Goal: Obtain resource: Download file/media

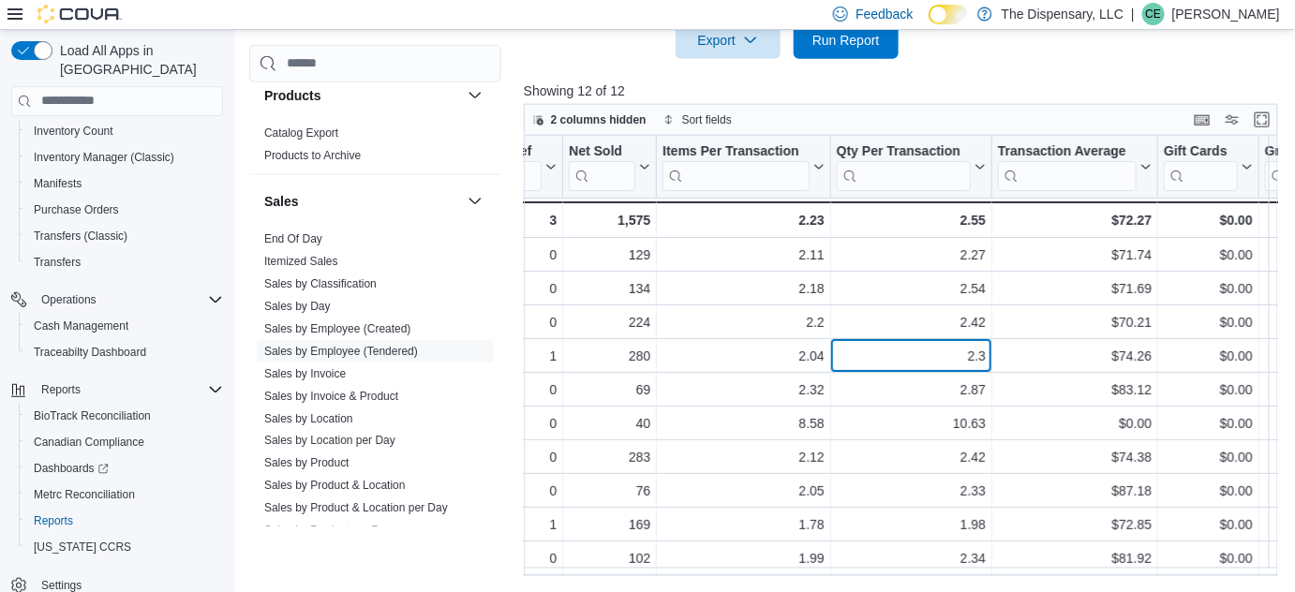
scroll to position [0, 368]
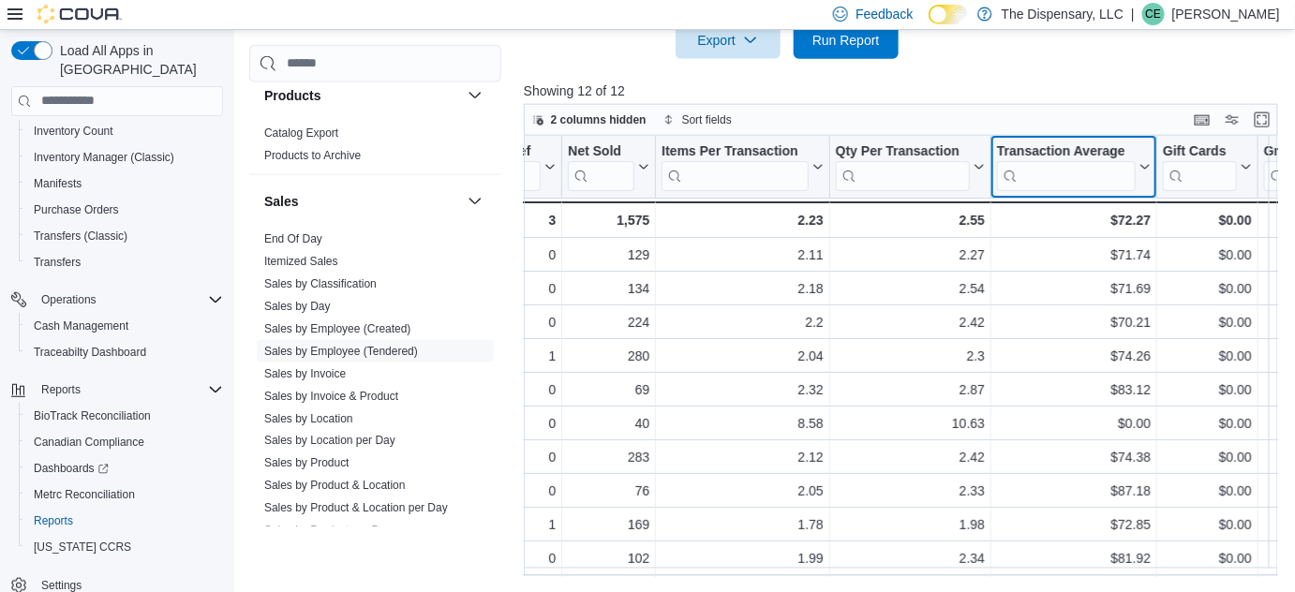
click at [1140, 169] on icon at bounding box center [1142, 166] width 15 height 11
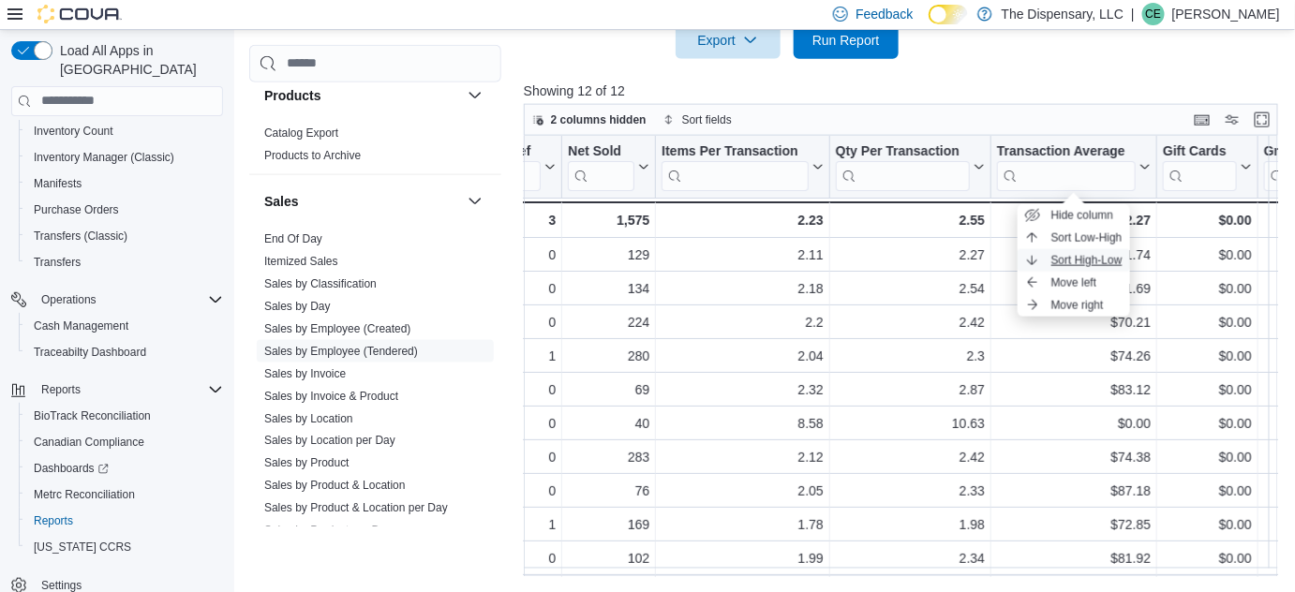
click at [1109, 259] on span "Sort High-Low" at bounding box center [1086, 260] width 71 height 15
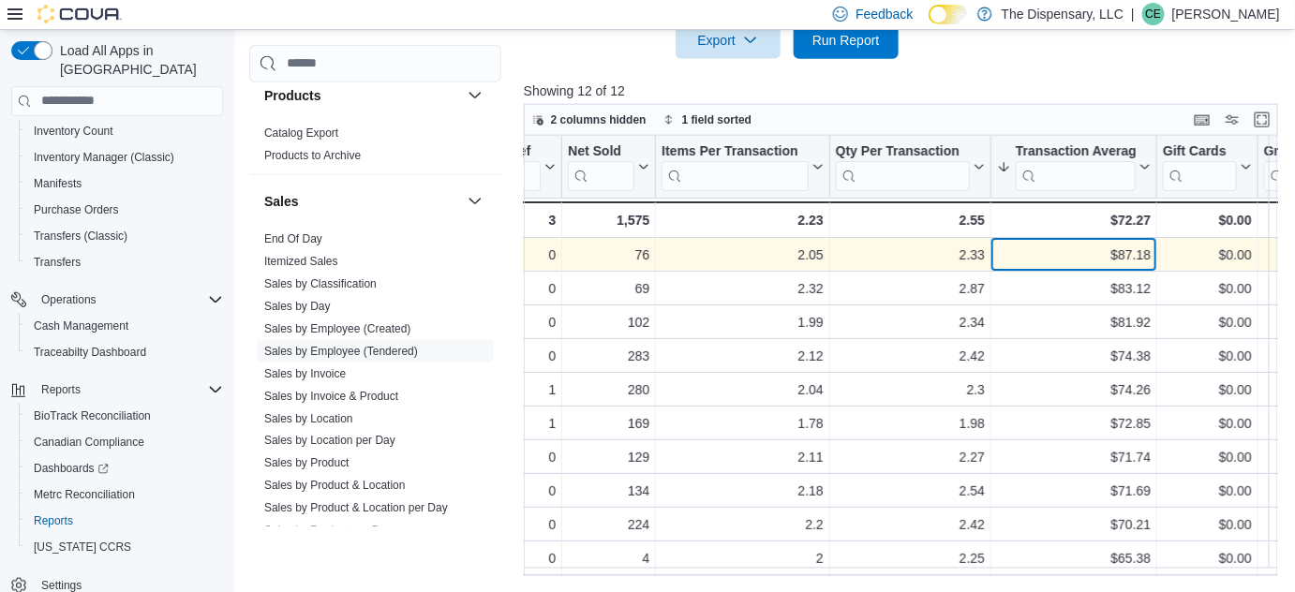
click at [1134, 263] on div "$87.18" at bounding box center [1074, 255] width 154 height 22
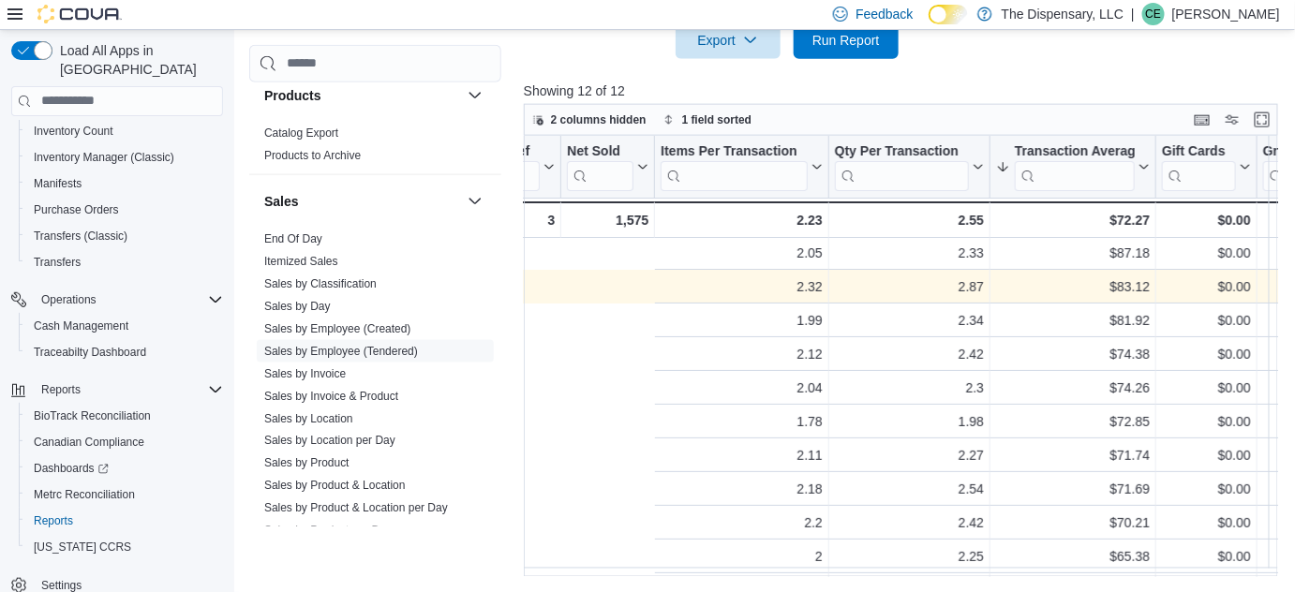
scroll to position [0, 736]
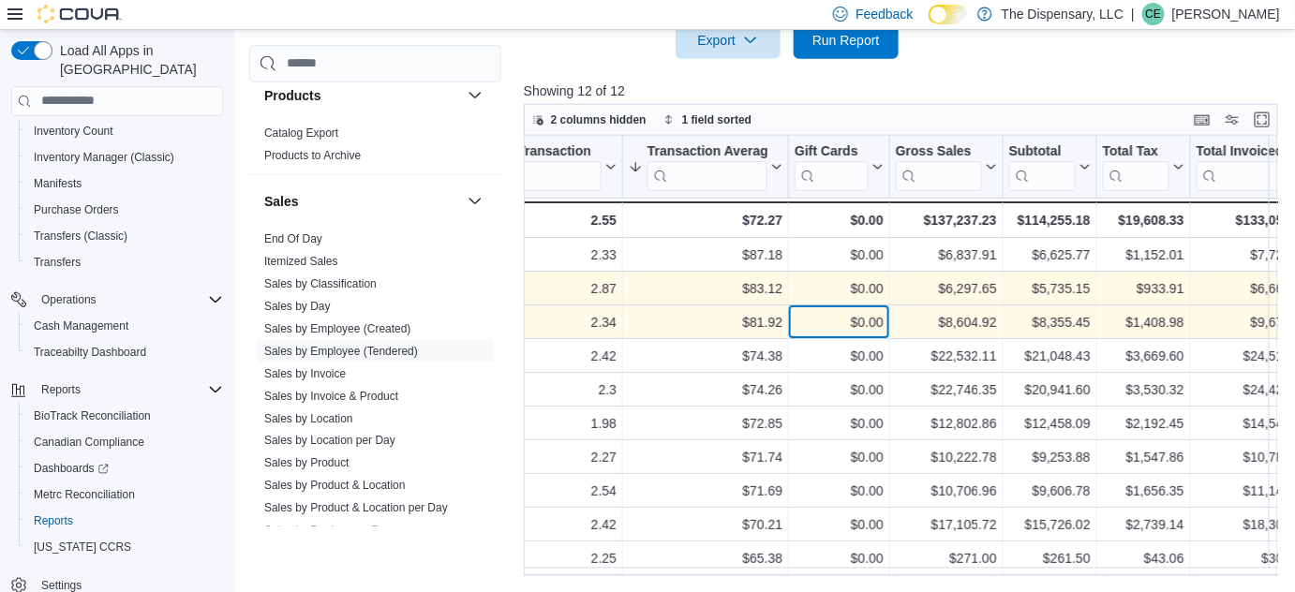
click at [789, 313] on div "$0.00 - Gift Card Sales, column 8, row 3" at bounding box center [839, 322] width 101 height 34
drag, startPoint x: 789, startPoint y: 313, endPoint x: 893, endPoint y: 319, distance: 104.2
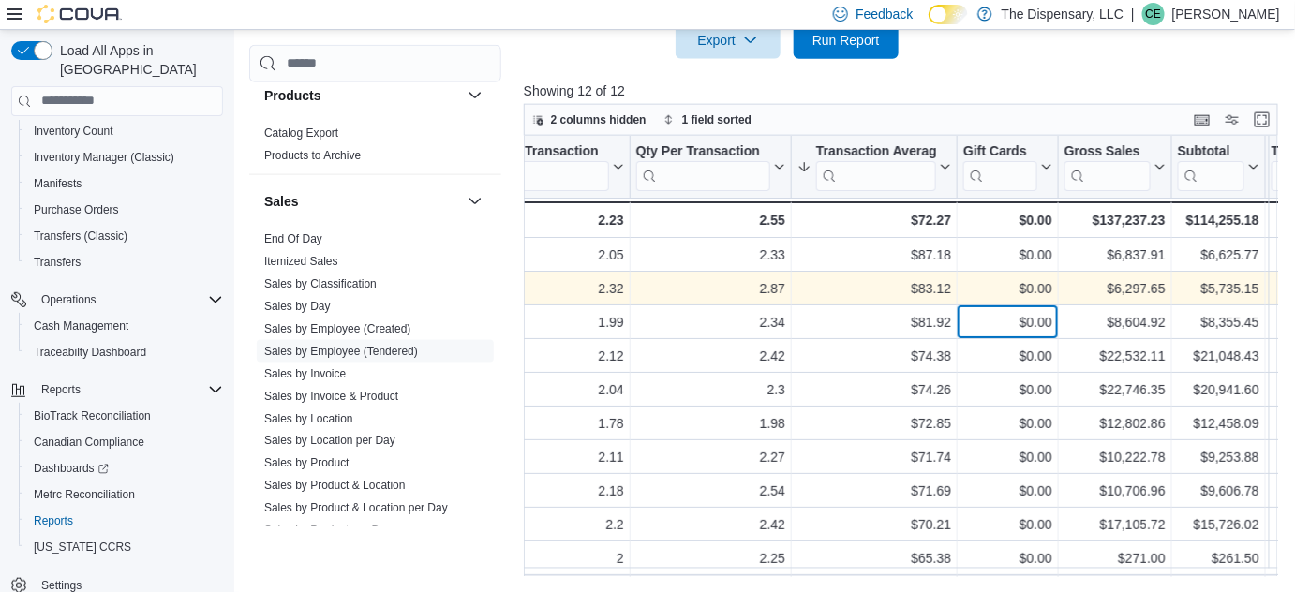
scroll to position [0, 560]
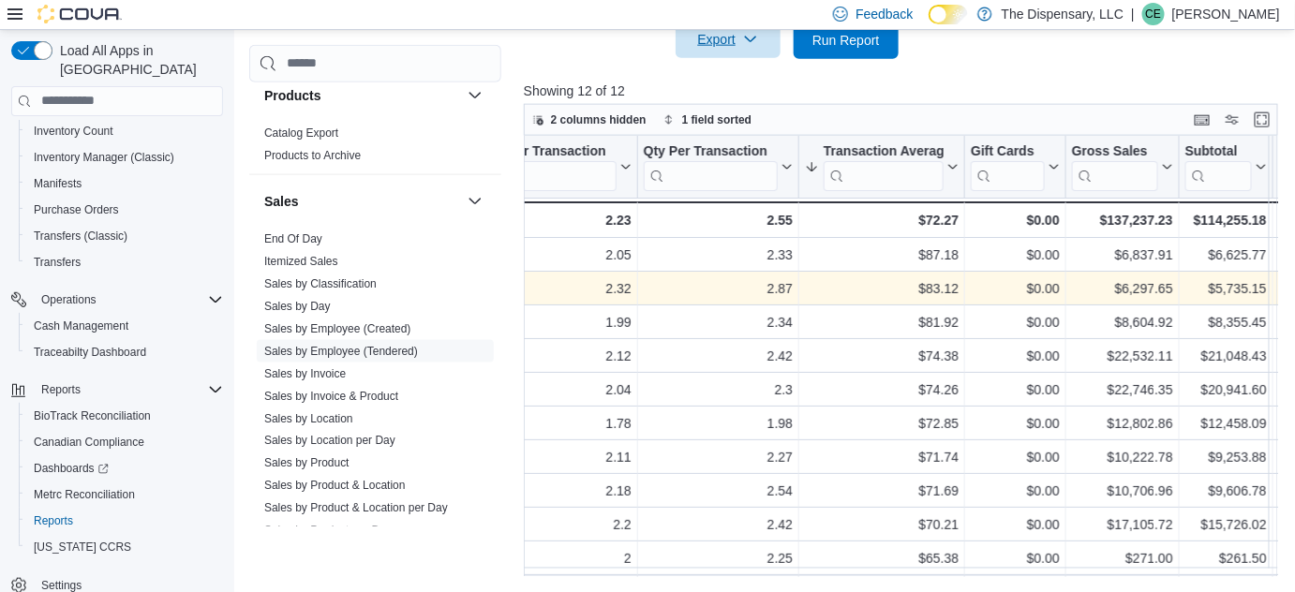
click at [757, 48] on span "Export" at bounding box center [728, 39] width 82 height 37
click at [762, 73] on span "Export to Excel" at bounding box center [731, 77] width 84 height 15
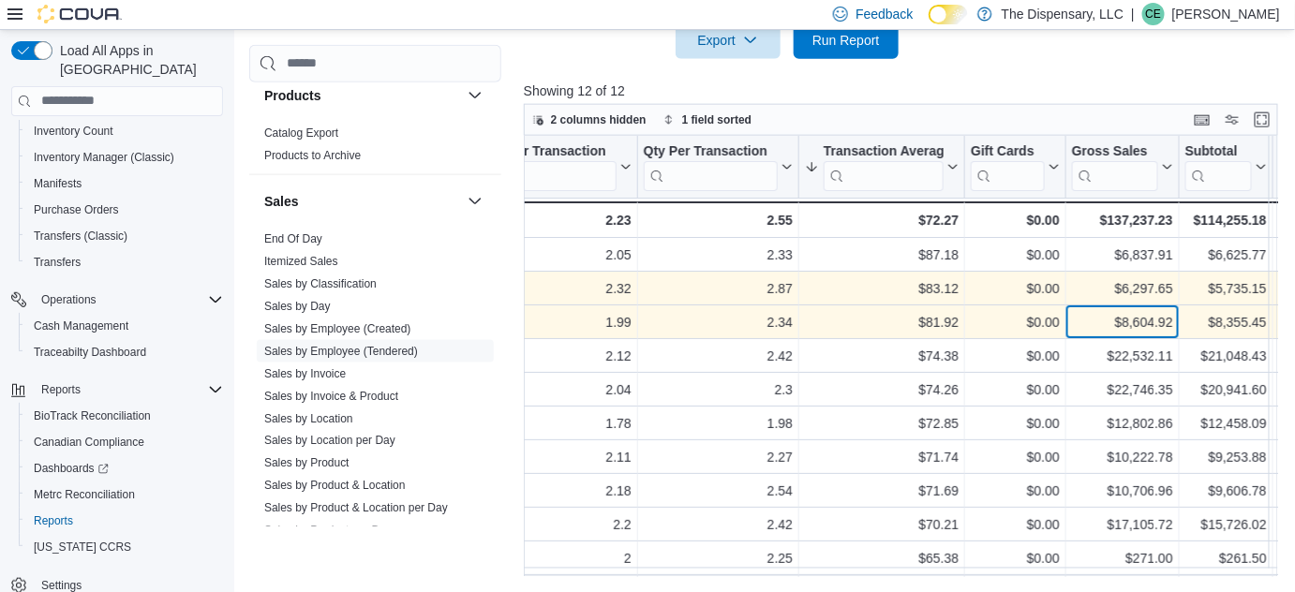
click at [1076, 314] on div "$8,604.92" at bounding box center [1122, 322] width 101 height 22
click at [1162, 322] on div "$8,604.92" at bounding box center [1122, 322] width 101 height 22
click at [1064, 319] on div "$0.00 - Gift Card Sales, column 8, row 3" at bounding box center [1015, 322] width 101 height 34
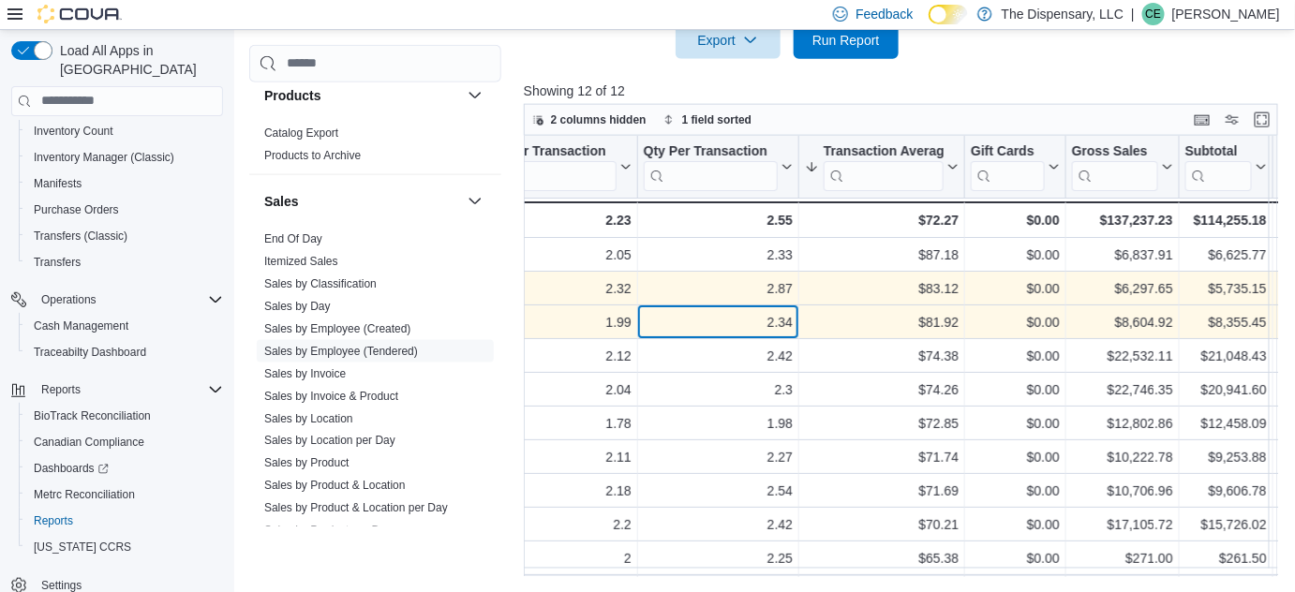
click at [645, 311] on div "2.34" at bounding box center [718, 322] width 149 height 22
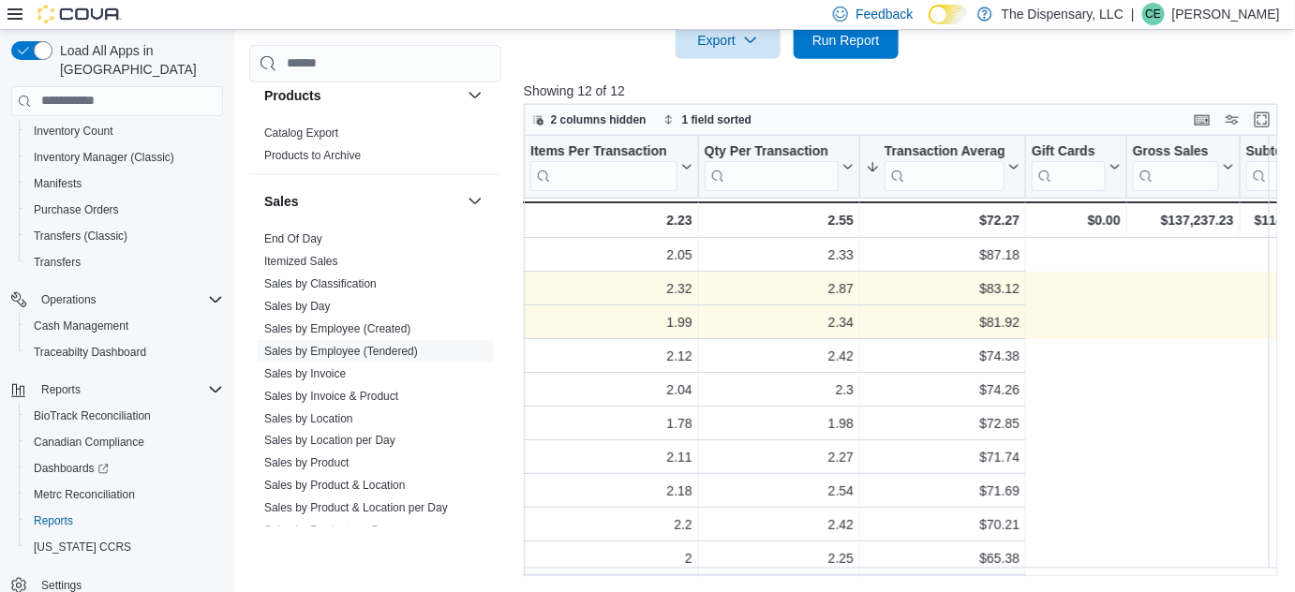
scroll to position [0, 0]
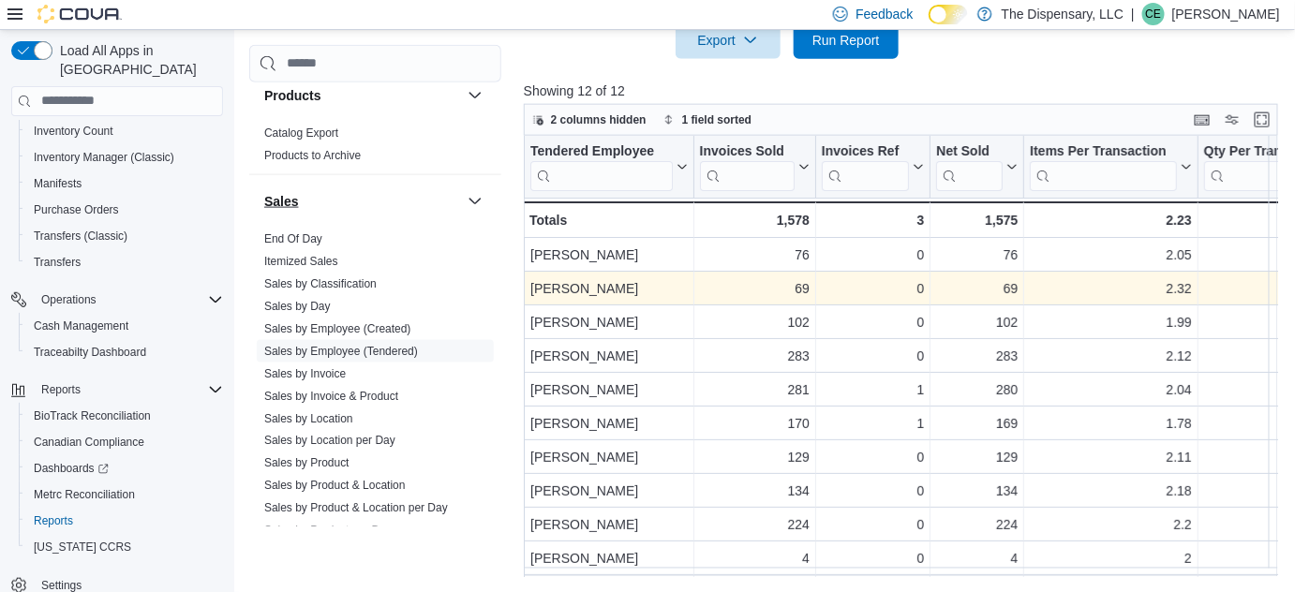
drag, startPoint x: 290, startPoint y: 254, endPoint x: 304, endPoint y: 258, distance: 14.5
click at [290, 254] on link "Itemized Sales" at bounding box center [301, 260] width 74 height 13
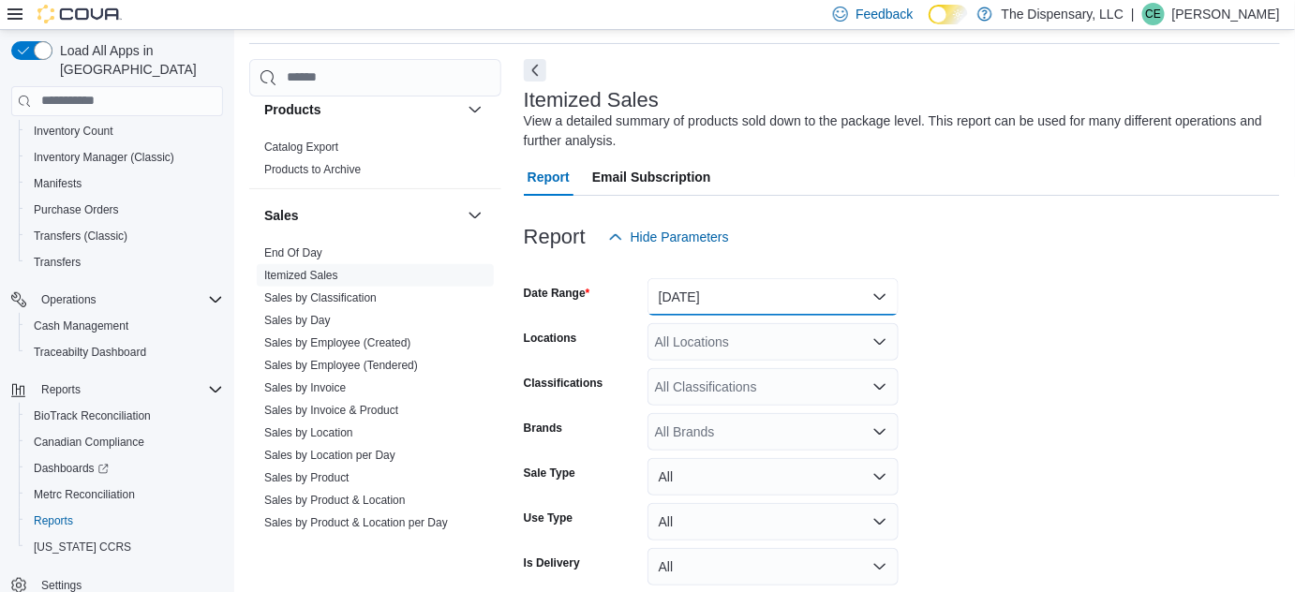
click at [694, 289] on button "[DATE]" at bounding box center [772, 296] width 251 height 37
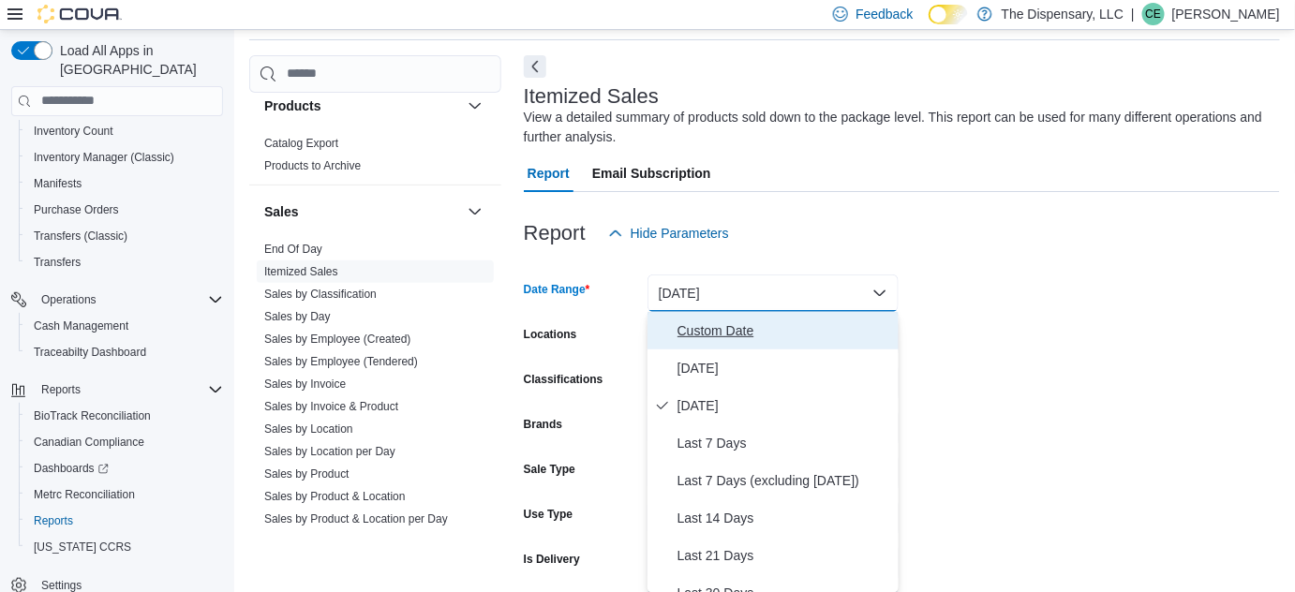
click at [712, 319] on span "Custom Date" at bounding box center [784, 330] width 214 height 22
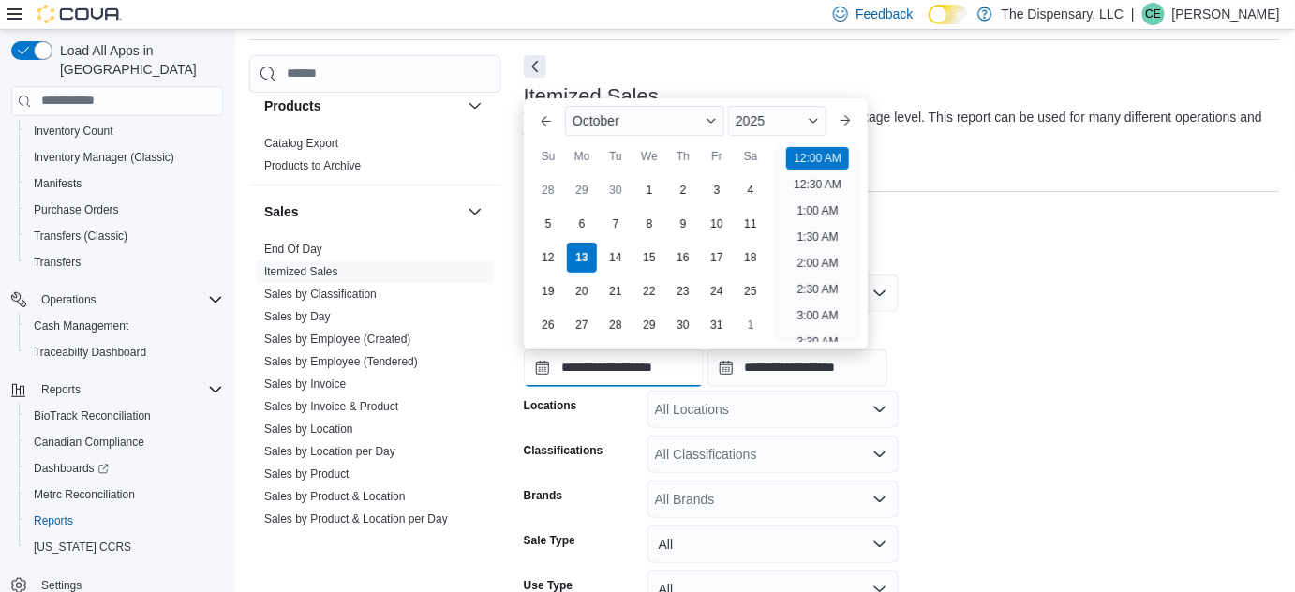
click at [578, 370] on input "**********" at bounding box center [614, 367] width 180 height 37
click at [570, 232] on div "6" at bounding box center [581, 223] width 33 height 33
type input "**********"
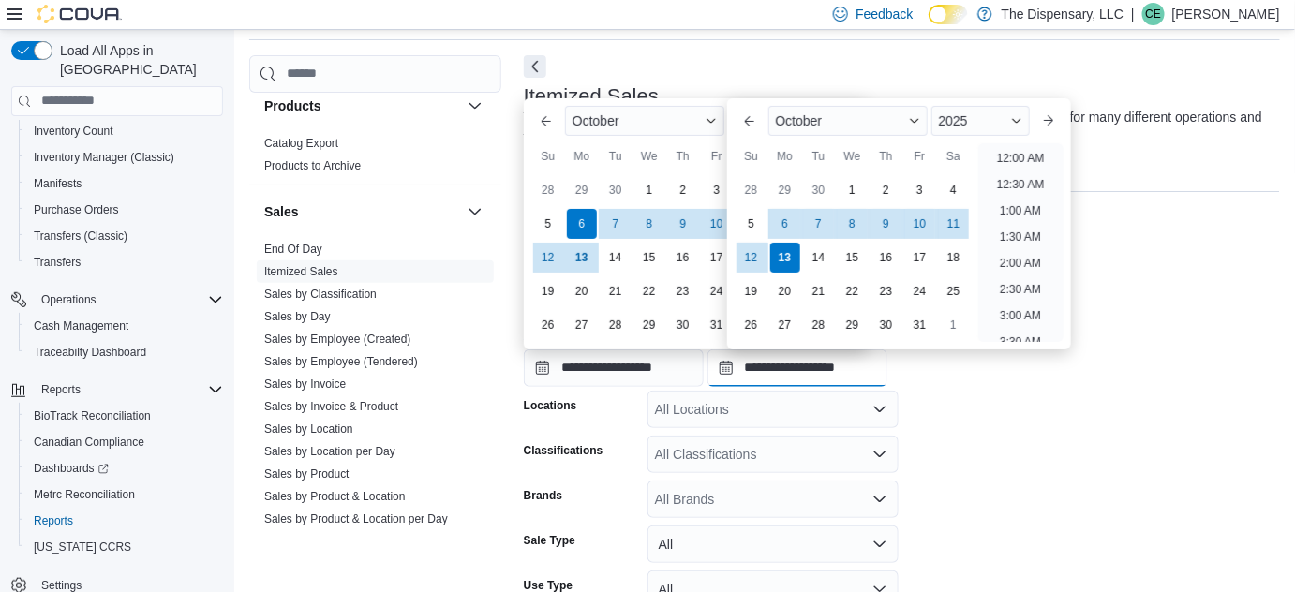
click at [769, 371] on input "**********" at bounding box center [797, 367] width 180 height 37
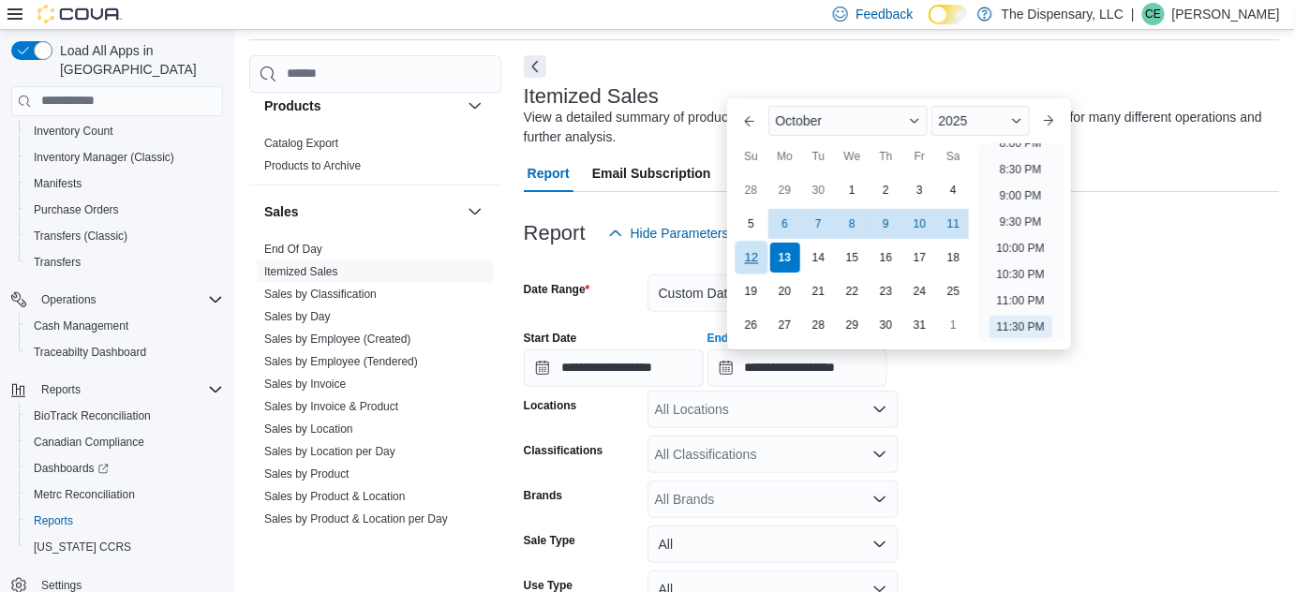
click at [749, 255] on div "12" at bounding box center [751, 257] width 33 height 33
type input "**********"
click at [782, 406] on div "All Locations" at bounding box center [772, 409] width 251 height 37
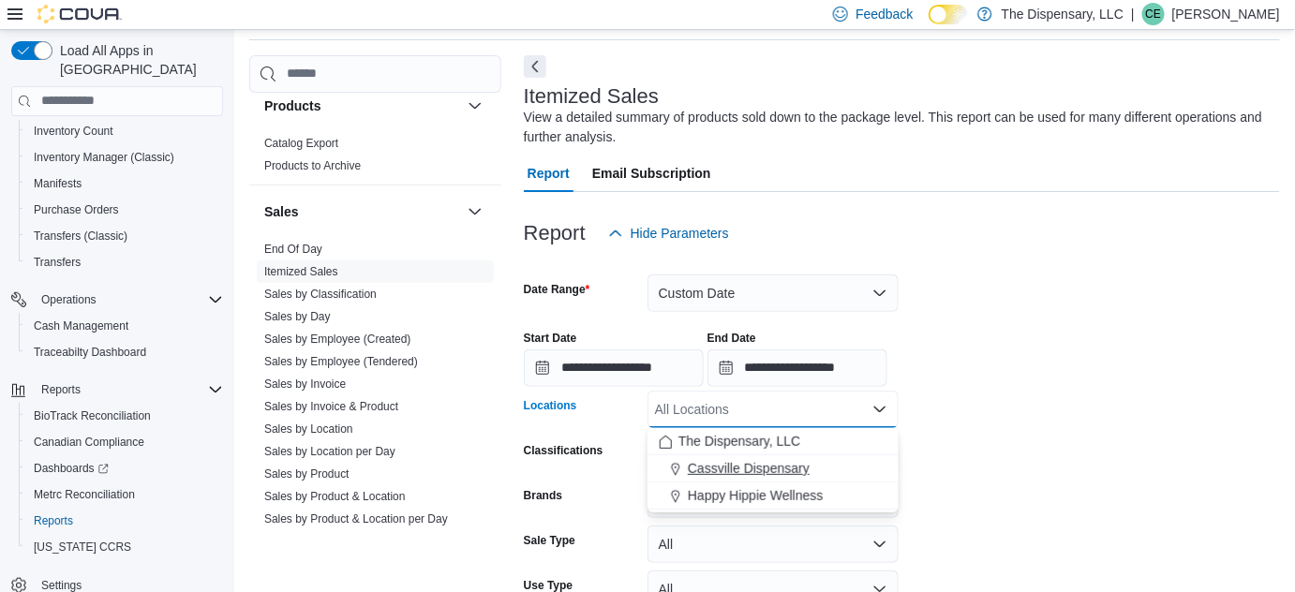
click at [736, 465] on span "Cassville Dispensary" at bounding box center [749, 468] width 122 height 19
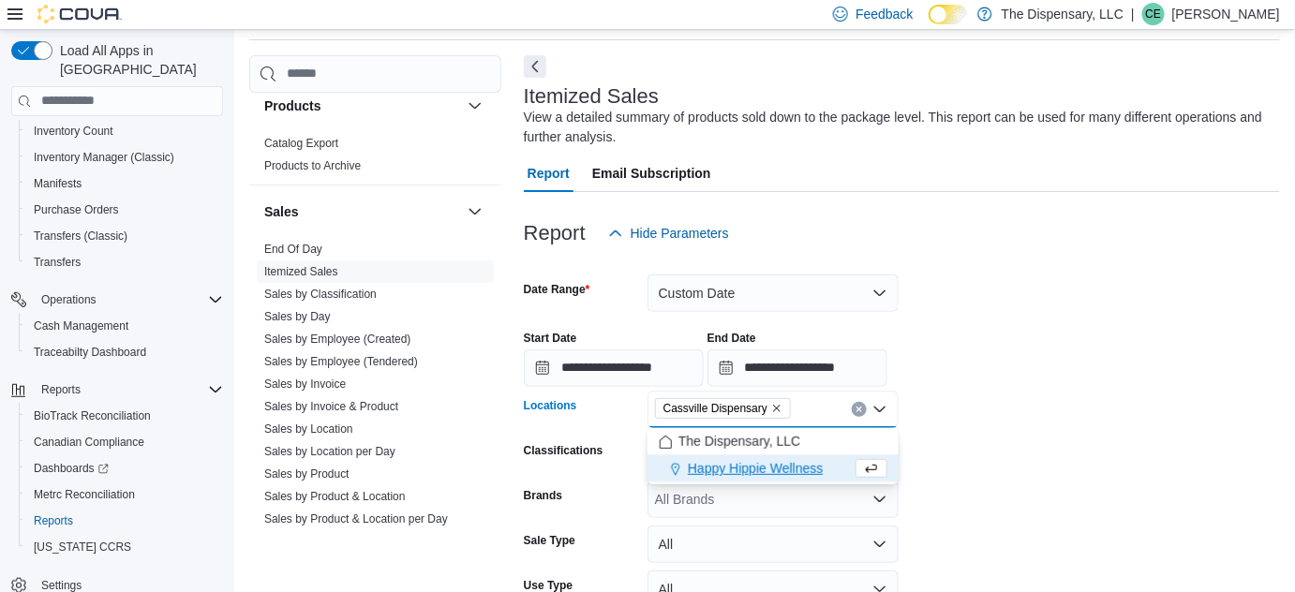
click at [1001, 370] on div "**********" at bounding box center [902, 351] width 756 height 71
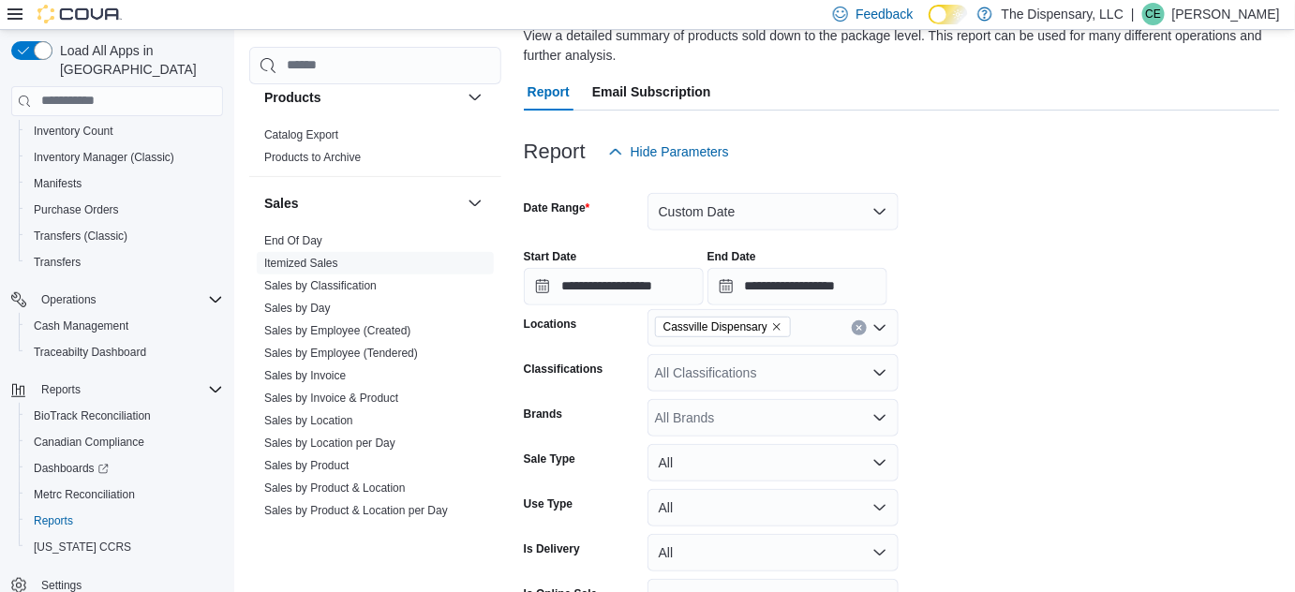
scroll to position [260, 0]
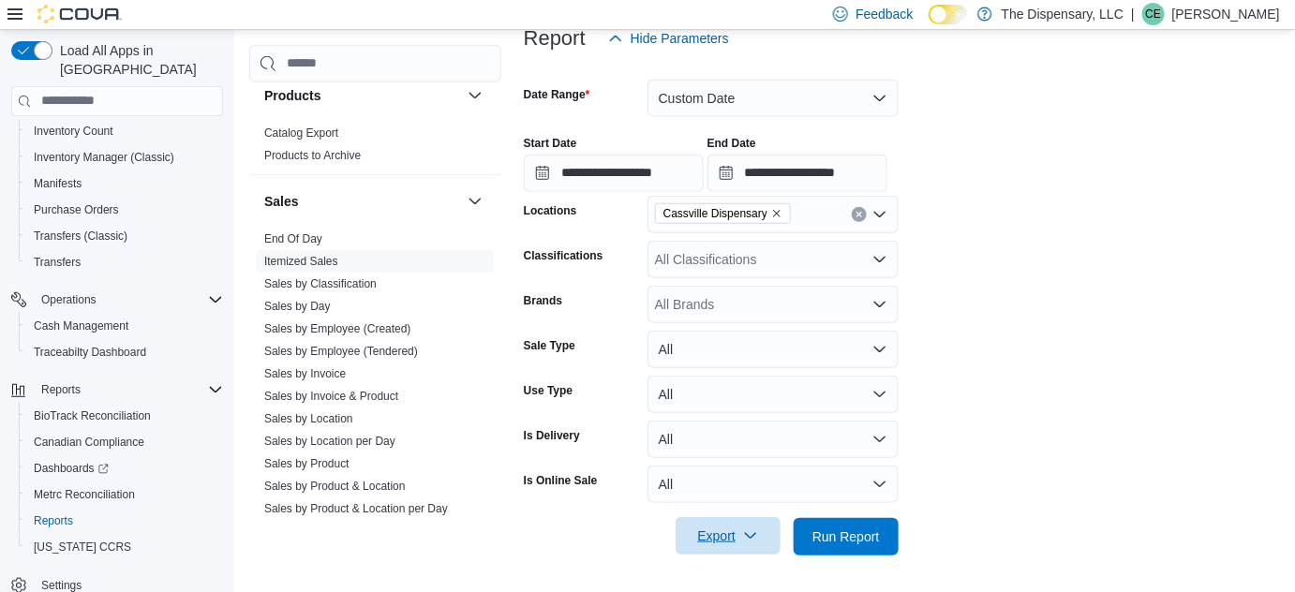
click at [758, 535] on span "Export" at bounding box center [728, 535] width 82 height 37
click at [744, 423] on span "Export to Excel" at bounding box center [731, 424] width 84 height 15
click at [772, 213] on icon "Remove Cassville Dispensary from selection in this group" at bounding box center [776, 213] width 11 height 11
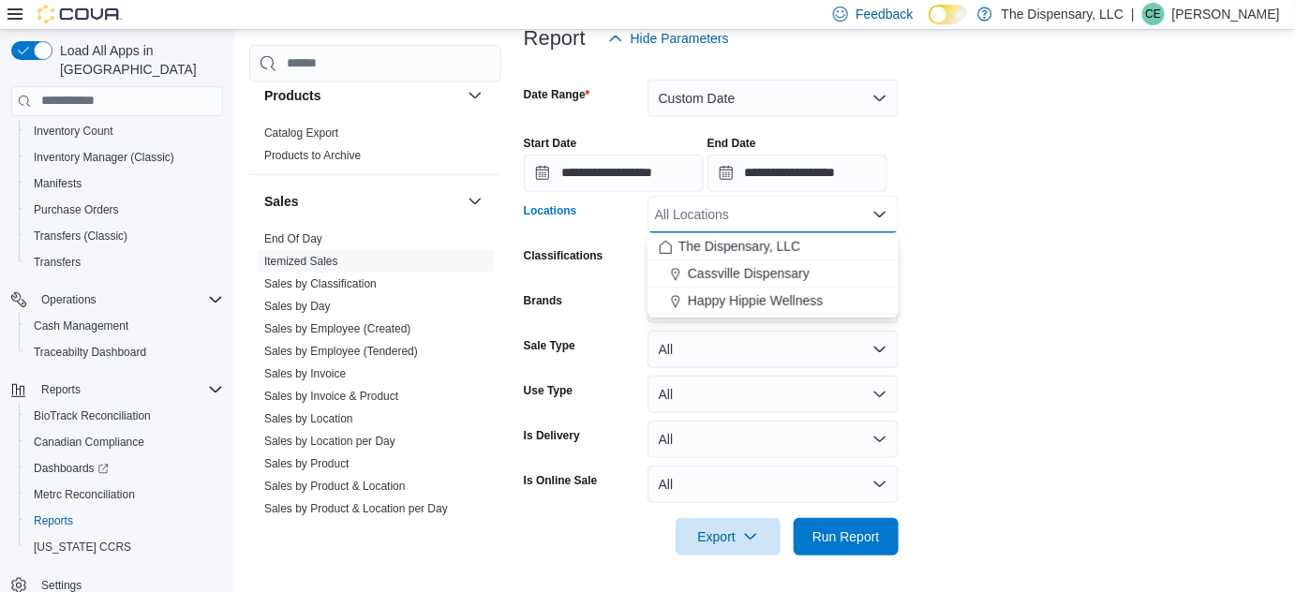
click at [1054, 205] on form "**********" at bounding box center [902, 306] width 756 height 498
